Goal: Information Seeking & Learning: Learn about a topic

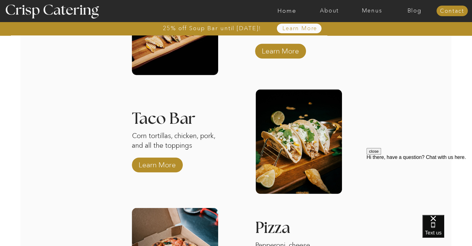
scroll to position [933, 0]
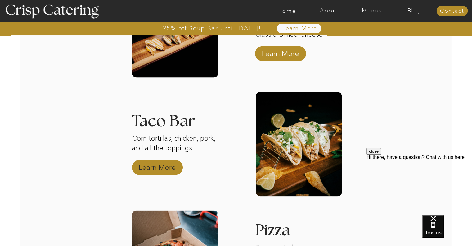
click at [169, 160] on p "Learn More" at bounding box center [157, 166] width 41 height 18
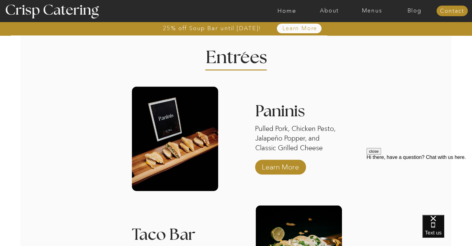
scroll to position [819, 0]
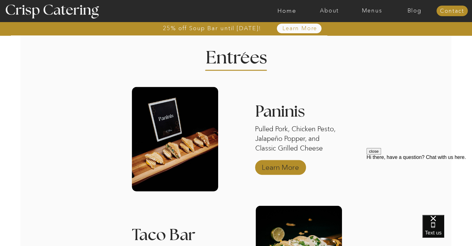
click at [294, 166] on p "Learn More" at bounding box center [280, 166] width 41 height 18
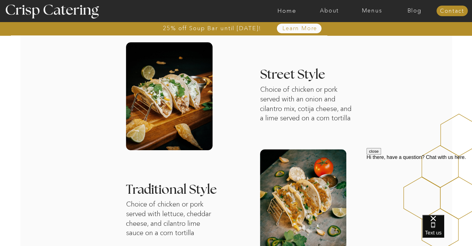
scroll to position [198, 0]
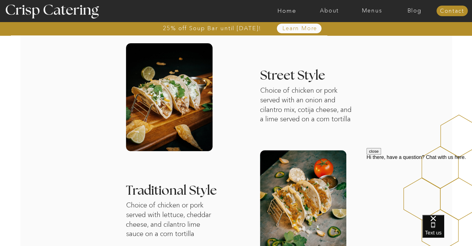
click at [381, 154] on button "close" at bounding box center [374, 151] width 15 height 7
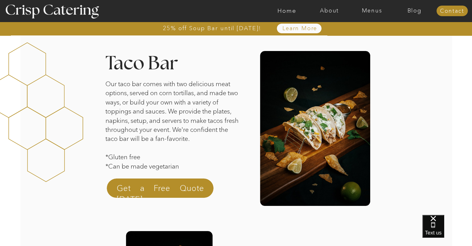
scroll to position [0, 0]
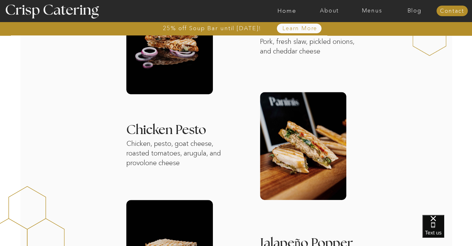
scroll to position [205, 0]
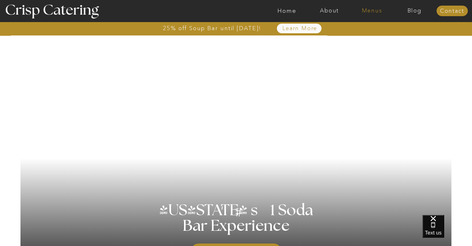
click at [373, 11] on nav "Menus" at bounding box center [372, 11] width 43 height 6
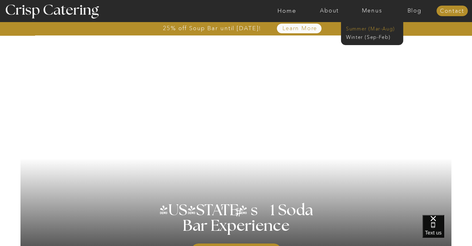
click at [373, 27] on nav "Summer (Mar-Aug)" at bounding box center [374, 28] width 56 height 6
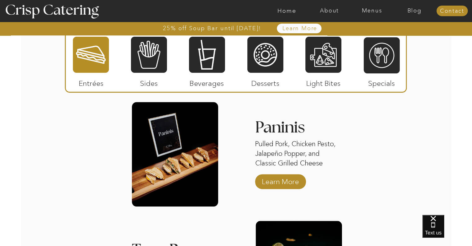
scroll to position [612, 0]
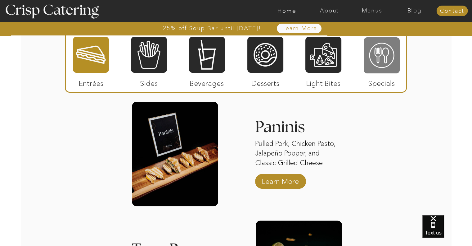
click at [384, 54] on div at bounding box center [382, 55] width 36 height 37
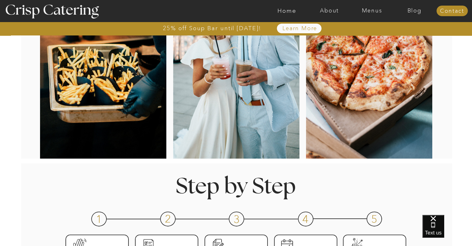
scroll to position [0, 0]
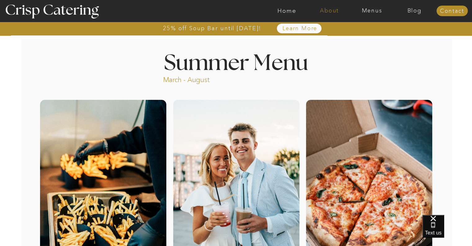
click at [337, 13] on nav "About" at bounding box center [329, 11] width 43 height 6
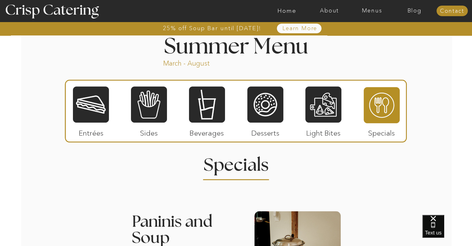
scroll to position [521, 0]
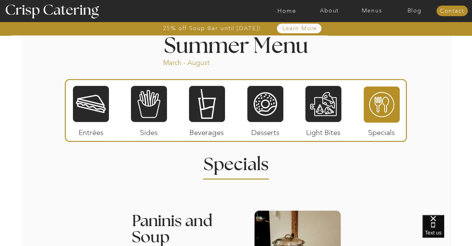
click at [89, 112] on div at bounding box center [91, 103] width 36 height 37
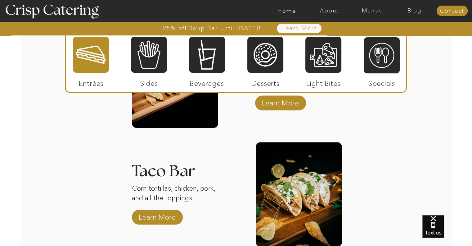
scroll to position [692, 0]
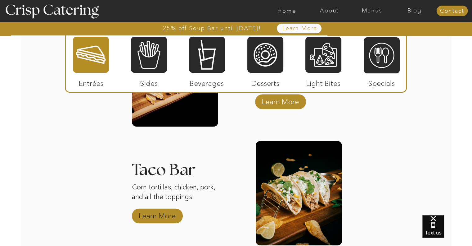
click at [162, 215] on p "Learn More" at bounding box center [157, 214] width 41 height 18
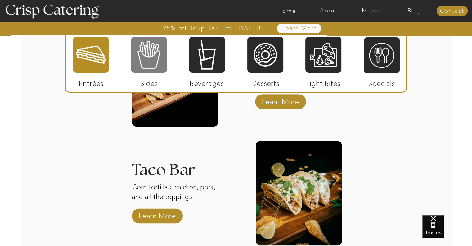
click at [145, 49] on div at bounding box center [149, 54] width 36 height 37
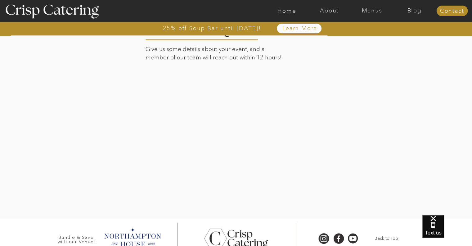
scroll to position [1279, 0]
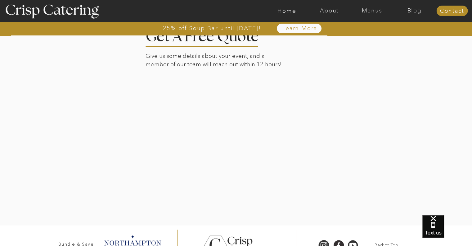
click at [121, 180] on div at bounding box center [236, 119] width 433 height 212
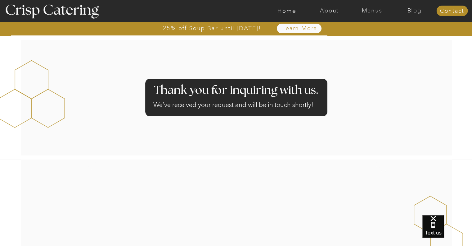
click at [327, 45] on div at bounding box center [236, 98] width 431 height 116
click at [362, 8] on nav "Menus" at bounding box center [372, 11] width 43 height 6
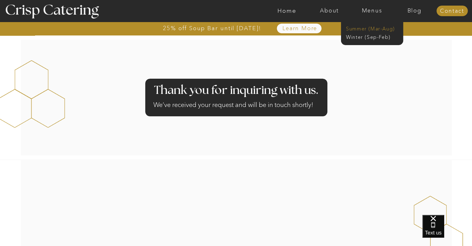
click at [362, 30] on nav "Summer (Mar-Aug)" at bounding box center [374, 28] width 56 height 6
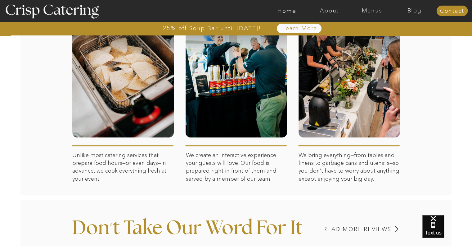
scroll to position [332, 0]
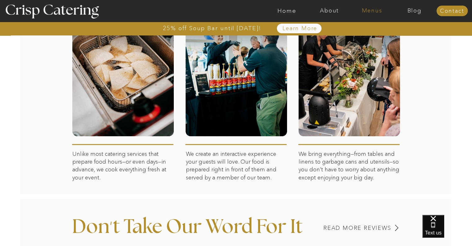
click at [366, 13] on nav "Menus" at bounding box center [372, 11] width 43 height 6
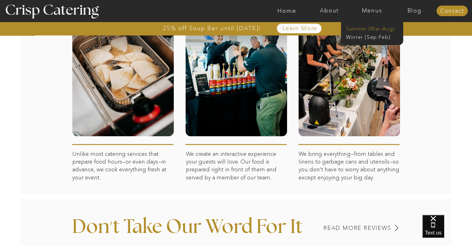
click at [367, 27] on nav "Summer (Mar-Aug)" at bounding box center [374, 28] width 56 height 6
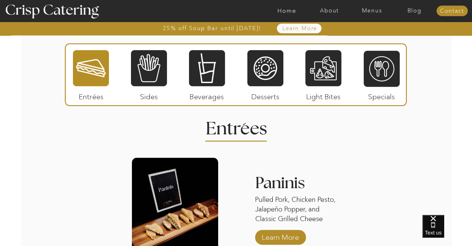
scroll to position [555, 0]
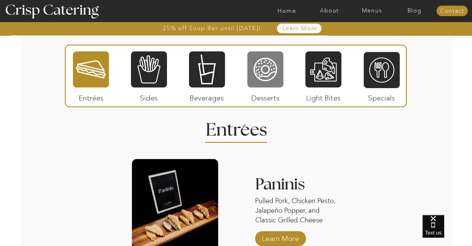
click at [262, 64] on div at bounding box center [266, 69] width 36 height 37
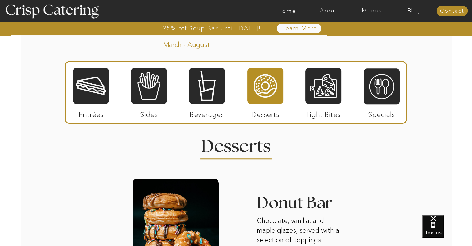
scroll to position [538, 0]
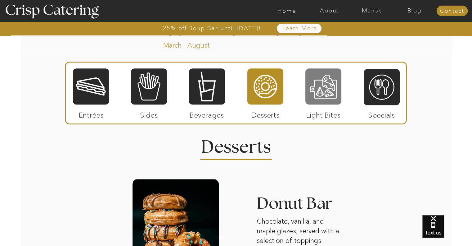
click at [324, 88] on div at bounding box center [324, 86] width 36 height 37
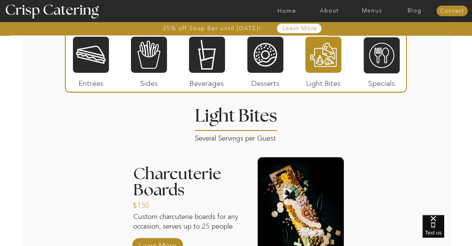
scroll to position [550, 0]
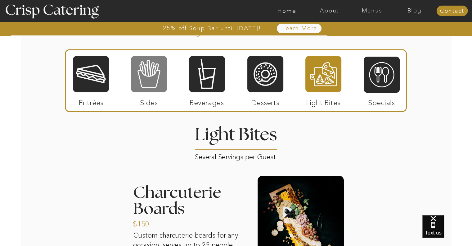
click at [158, 74] on div at bounding box center [149, 73] width 36 height 37
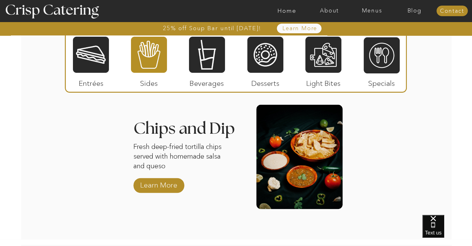
scroll to position [843, 0]
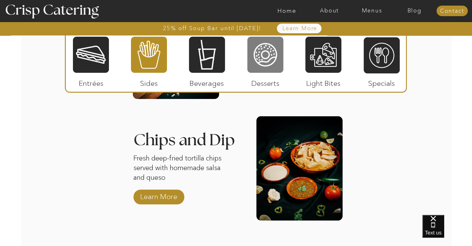
click at [274, 48] on div at bounding box center [266, 54] width 36 height 37
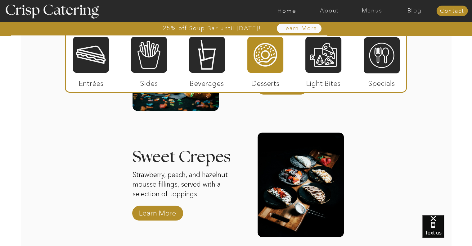
scroll to position [708, 0]
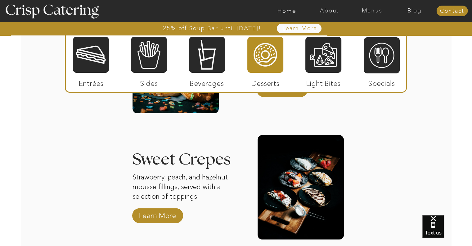
click at [391, 129] on div "25% off Soup Bar until [DATE]! About Home Menus Contact Blog Learn More 25% off…" at bounding box center [236, 77] width 472 height 1570
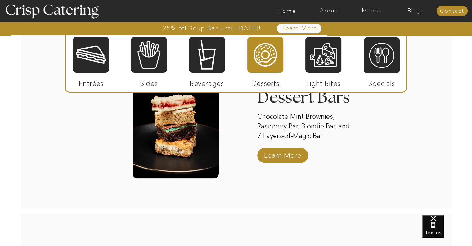
scroll to position [894, 0]
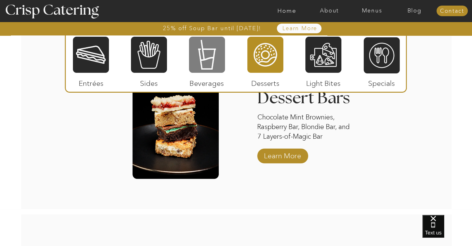
click at [218, 56] on div at bounding box center [207, 54] width 36 height 37
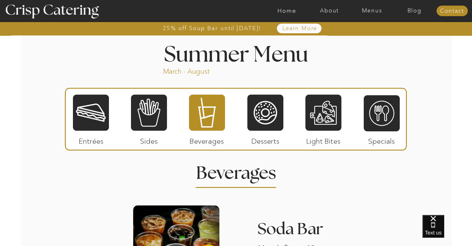
scroll to position [507, 0]
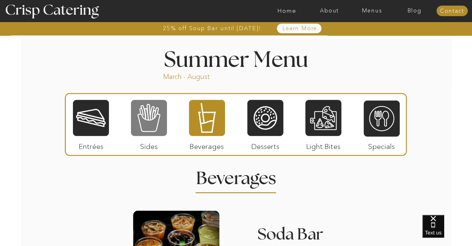
click at [153, 115] on div at bounding box center [149, 117] width 36 height 37
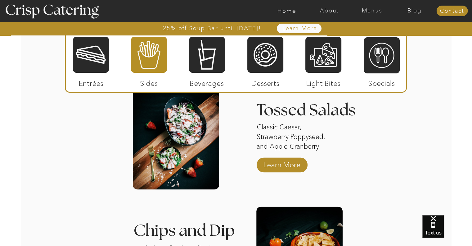
scroll to position [729, 0]
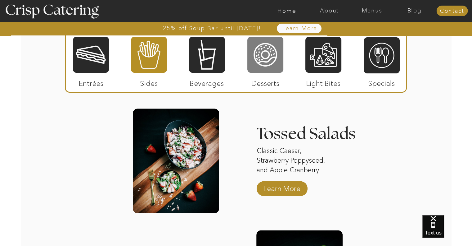
click at [276, 58] on div at bounding box center [266, 54] width 36 height 37
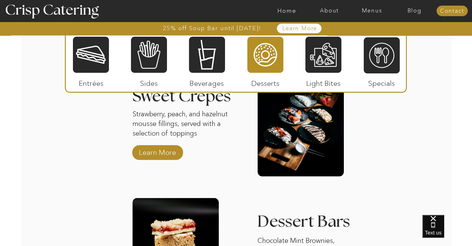
scroll to position [770, 0]
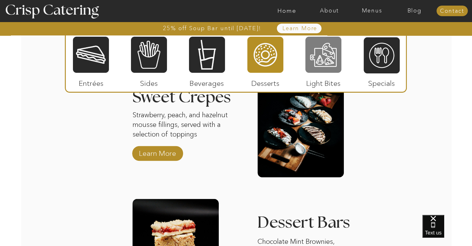
click at [331, 51] on div at bounding box center [324, 54] width 36 height 37
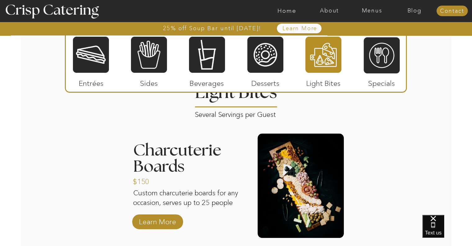
scroll to position [684, 0]
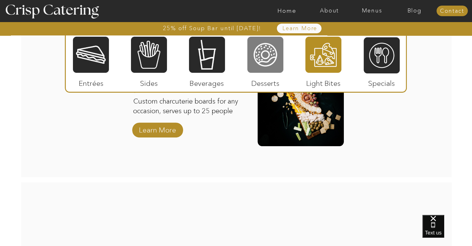
click at [268, 45] on div at bounding box center [266, 54] width 36 height 37
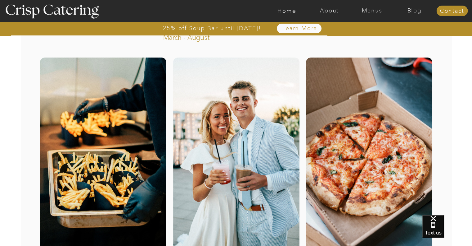
scroll to position [0, 0]
